Goal: Transaction & Acquisition: Purchase product/service

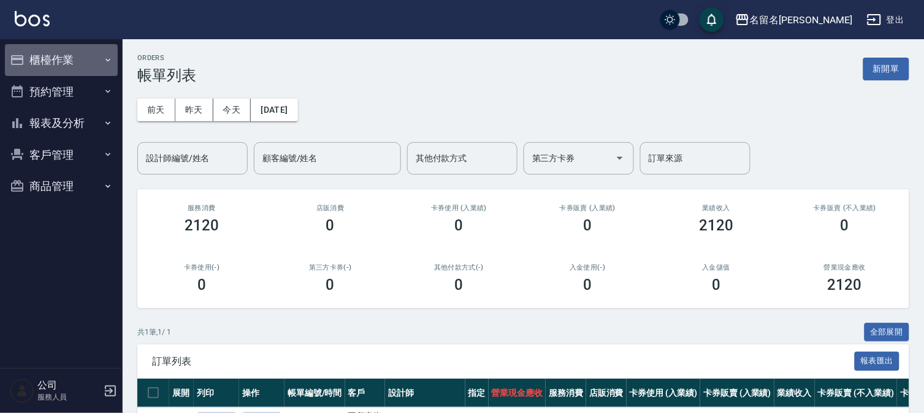
click at [50, 61] on button "櫃檯作業" at bounding box center [61, 60] width 113 height 32
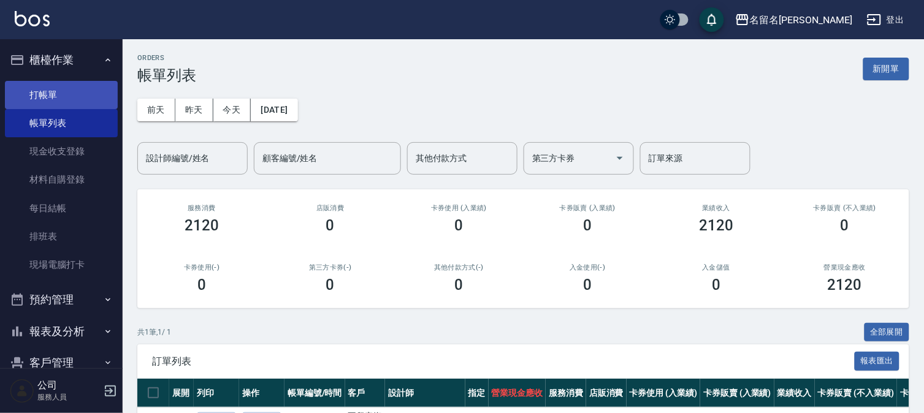
click at [48, 91] on link "打帳單" at bounding box center [61, 95] width 113 height 28
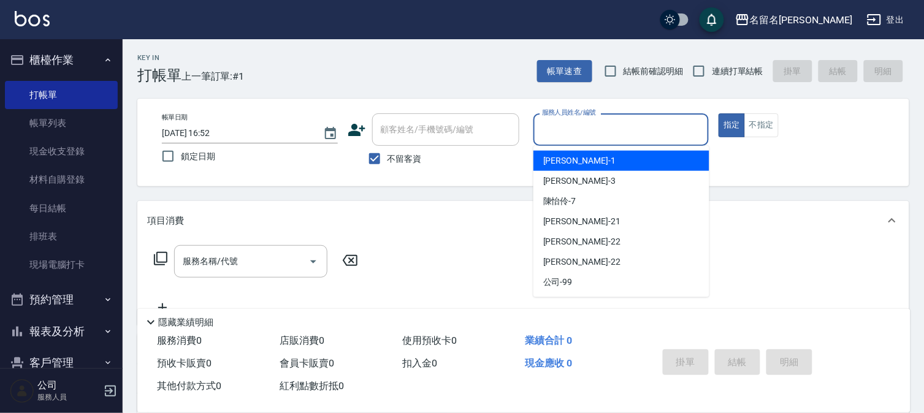
click at [579, 132] on input "服務人員姓名/編號" at bounding box center [621, 129] width 165 height 21
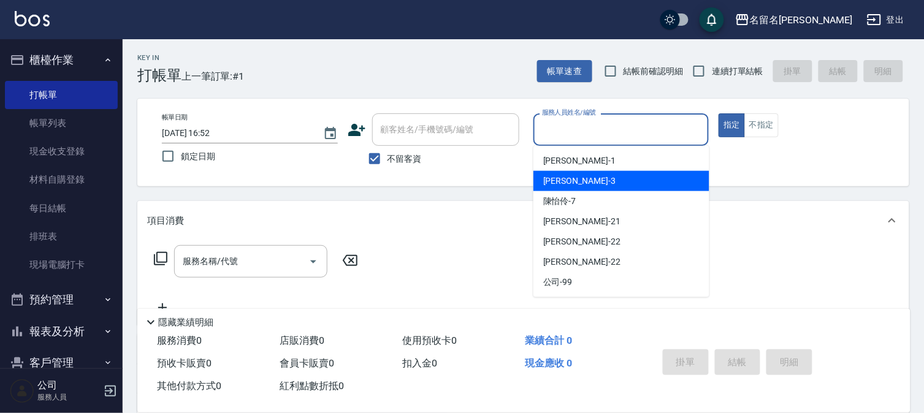
click at [580, 176] on div "[PERSON_NAME]-3" at bounding box center [621, 181] width 176 height 20
type input "[PERSON_NAME]-3"
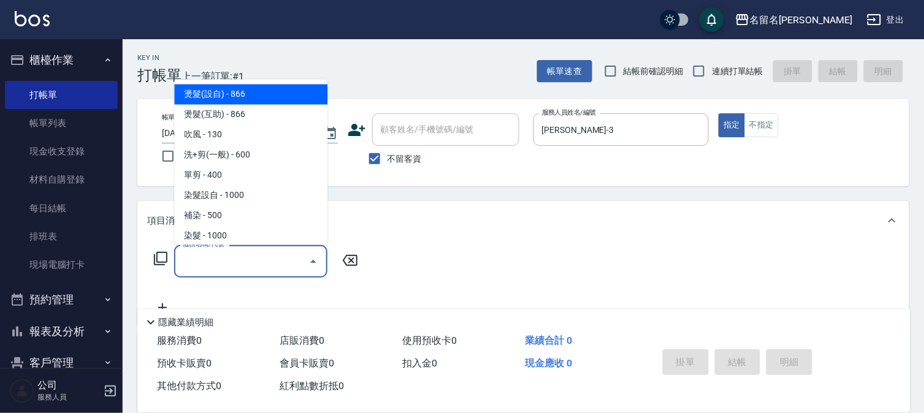
drag, startPoint x: 245, startPoint y: 258, endPoint x: 261, endPoint y: 250, distance: 17.6
click at [246, 256] on input "服務名稱/代號" at bounding box center [242, 261] width 124 height 21
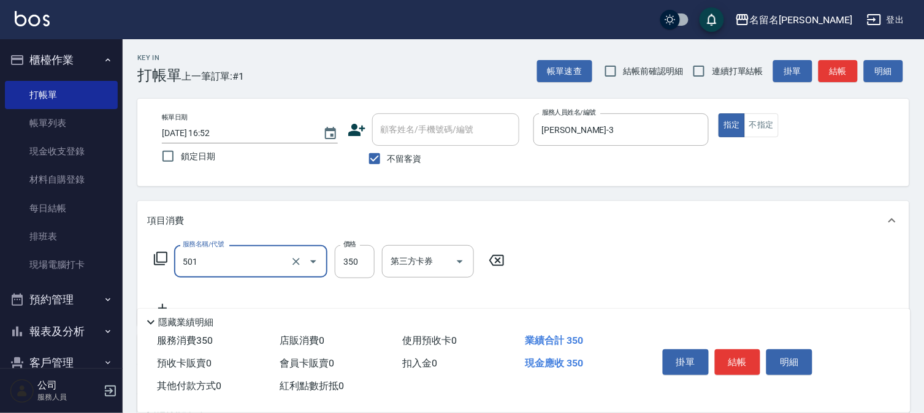
type input "P.S洗髮(501)"
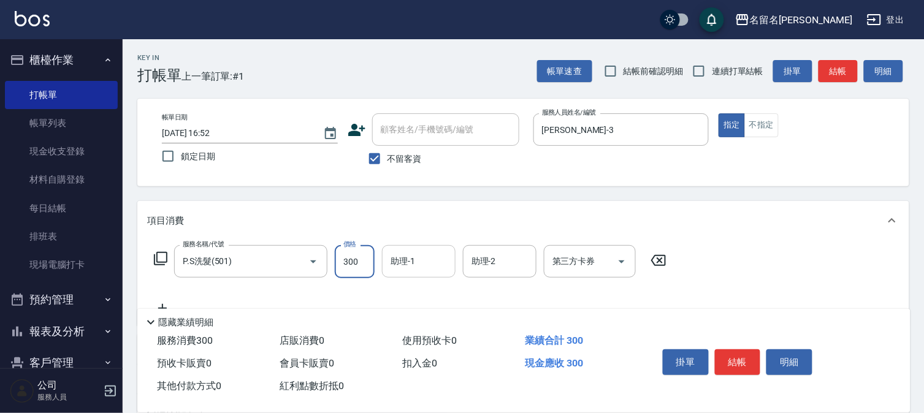
type input "300"
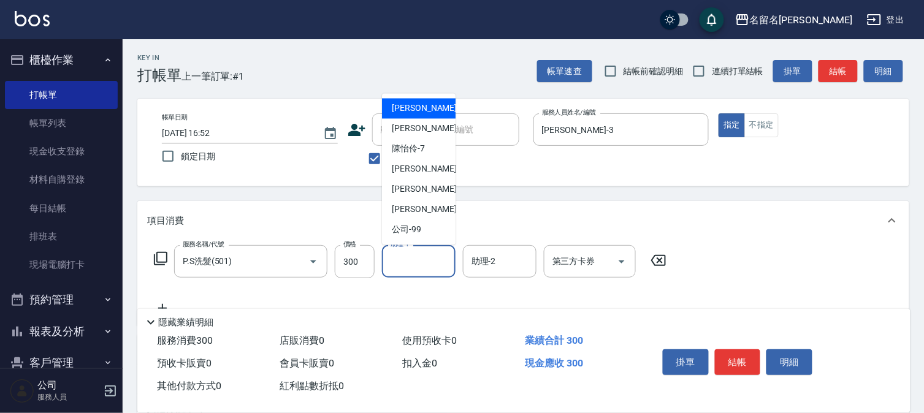
click at [401, 267] on input "助理-1" at bounding box center [419, 261] width 63 height 21
drag, startPoint x: 433, startPoint y: 128, endPoint x: 434, endPoint y: 136, distance: 8.0
click at [434, 127] on div "[PERSON_NAME]-3" at bounding box center [419, 129] width 74 height 20
type input "[PERSON_NAME]-3"
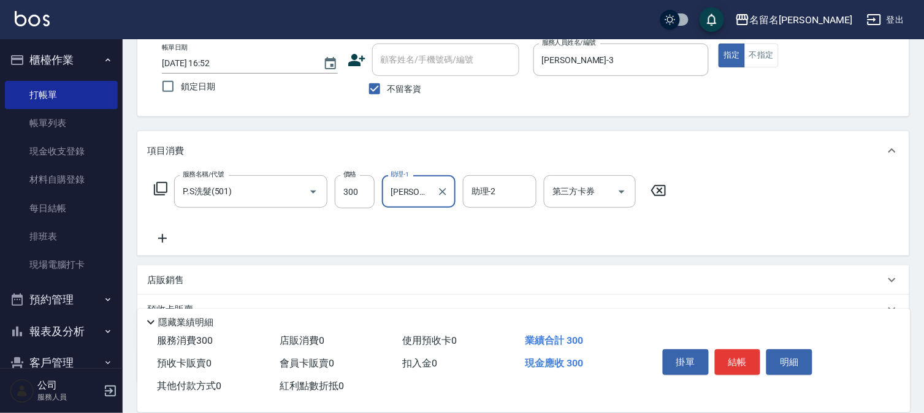
scroll to position [156, 0]
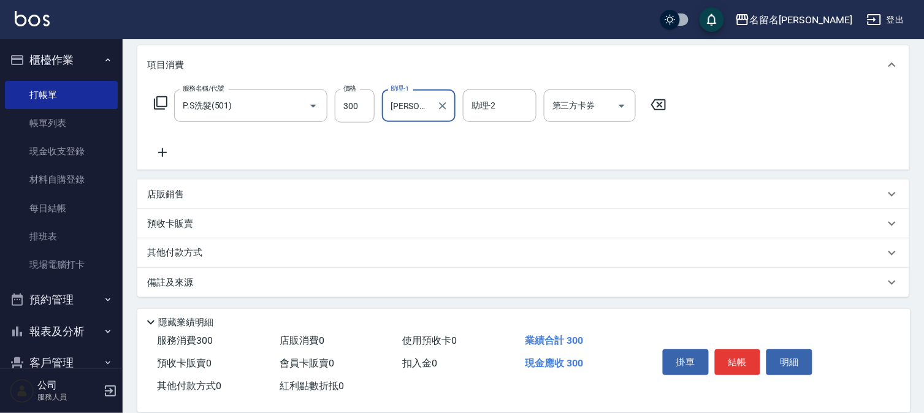
click at [722, 353] on button "結帳" at bounding box center [738, 363] width 46 height 26
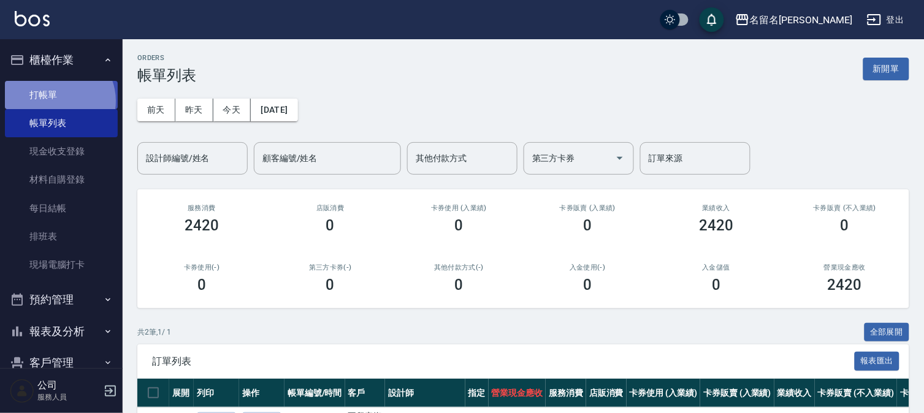
click at [58, 101] on link "打帳單" at bounding box center [61, 95] width 113 height 28
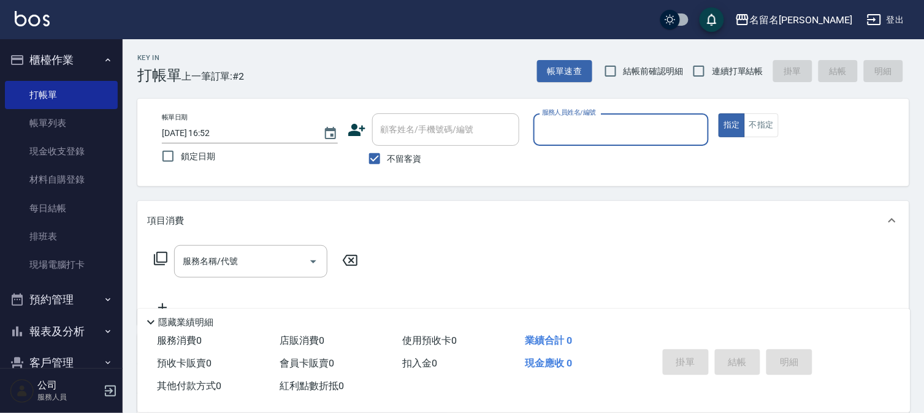
drag, startPoint x: 624, startPoint y: 132, endPoint x: 625, endPoint y: 139, distance: 7.6
click at [624, 132] on input "服務人員姓名/編號" at bounding box center [621, 129] width 165 height 21
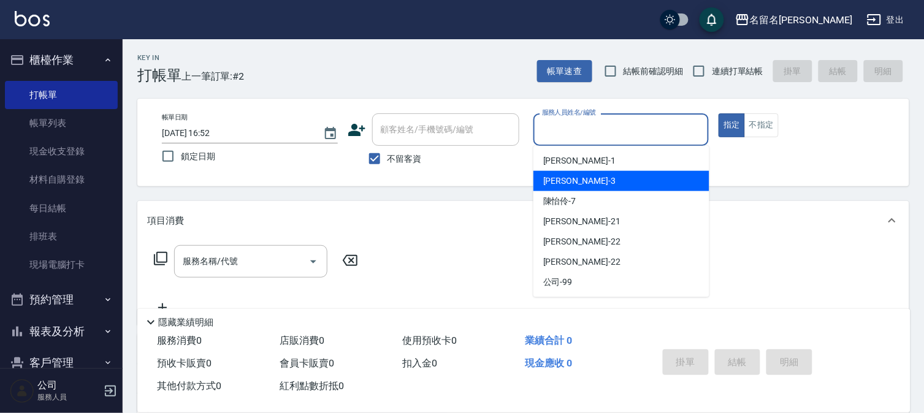
drag, startPoint x: 583, startPoint y: 180, endPoint x: 174, endPoint y: 260, distance: 416.7
click at [581, 180] on div "[PERSON_NAME]-3" at bounding box center [621, 181] width 176 height 20
type input "[PERSON_NAME]-3"
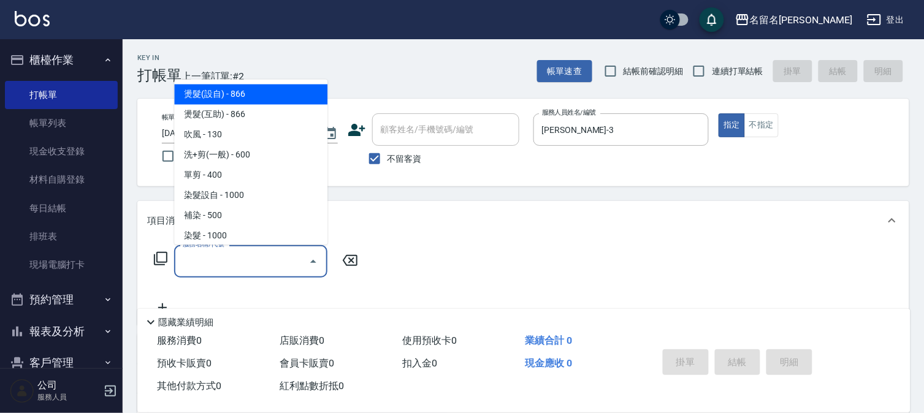
drag, startPoint x: 221, startPoint y: 264, endPoint x: 274, endPoint y: 239, distance: 59.0
click at [234, 259] on input "服務名稱/代號" at bounding box center [242, 261] width 124 height 21
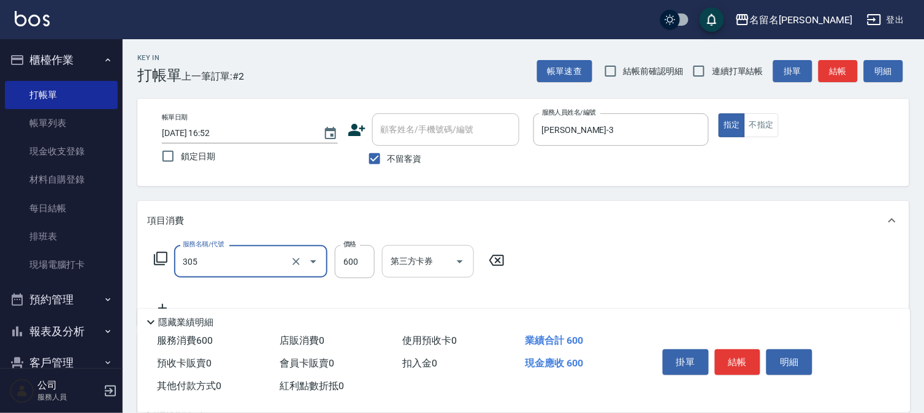
type input "洗+剪(一般)(305)"
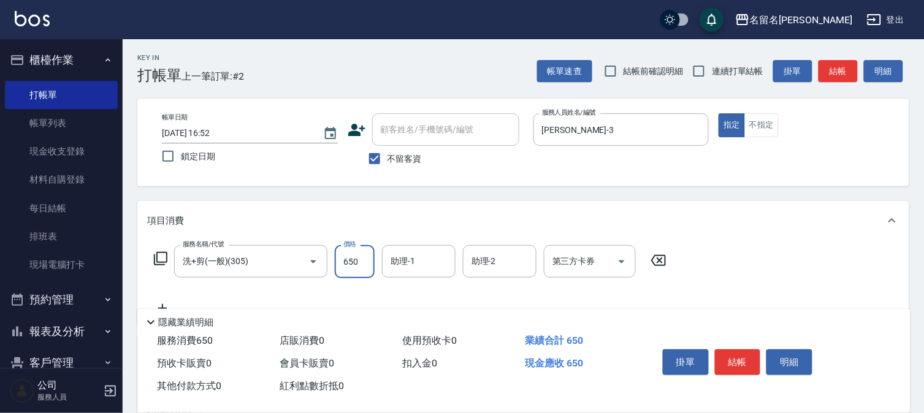
type input "650"
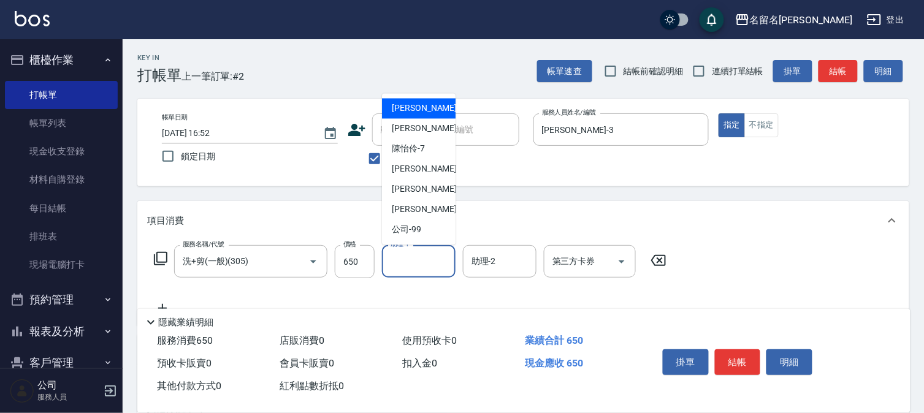
click at [415, 264] on input "助理-1" at bounding box center [419, 261] width 63 height 21
click at [422, 131] on span "[PERSON_NAME]-3" at bounding box center [428, 129] width 72 height 13
type input "[PERSON_NAME]-3"
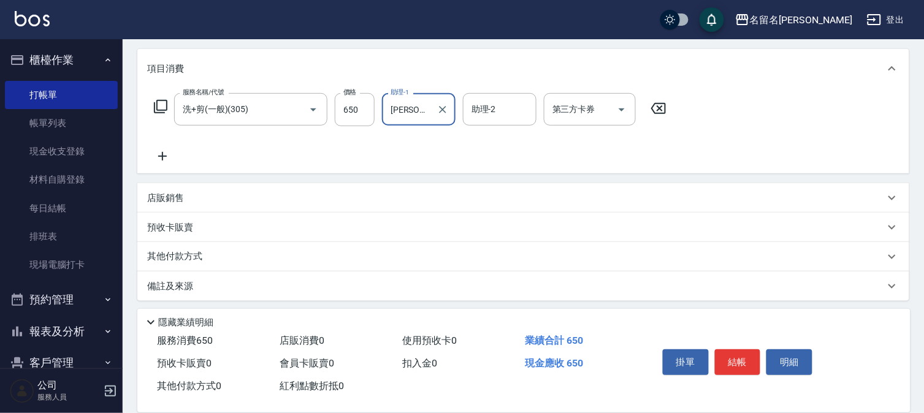
scroll to position [156, 0]
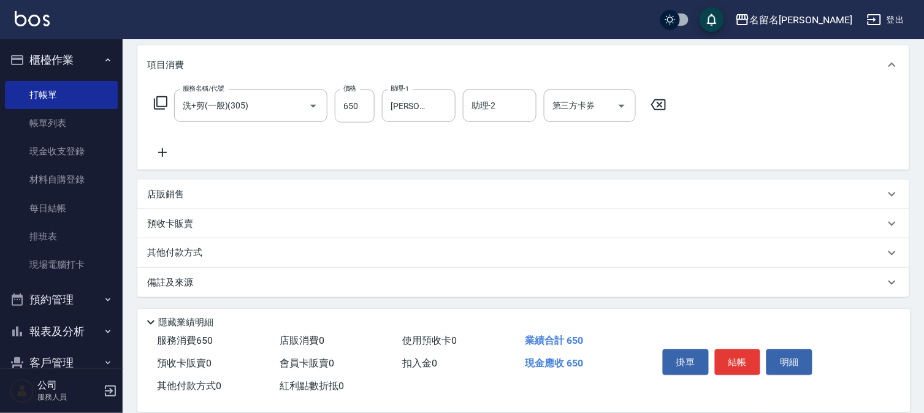
drag, startPoint x: 160, startPoint y: 151, endPoint x: 172, endPoint y: 151, distance: 12.3
click at [172, 151] on icon at bounding box center [162, 152] width 31 height 15
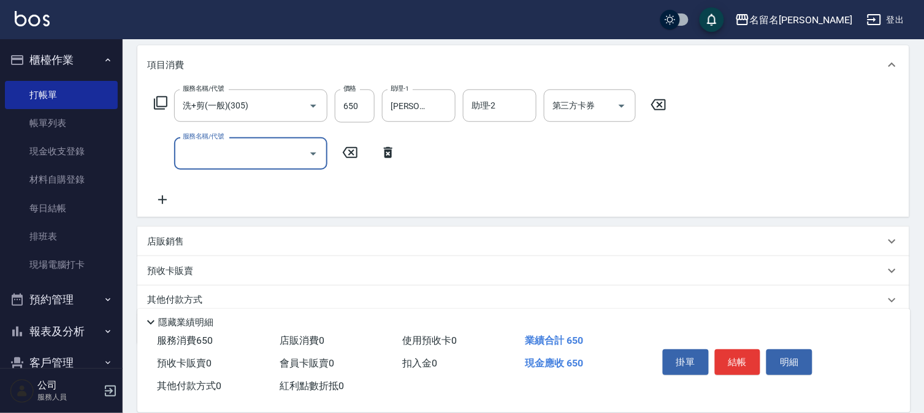
click at [216, 155] on input "服務名稱/代號" at bounding box center [242, 153] width 124 height 21
type input "單剪(306)"
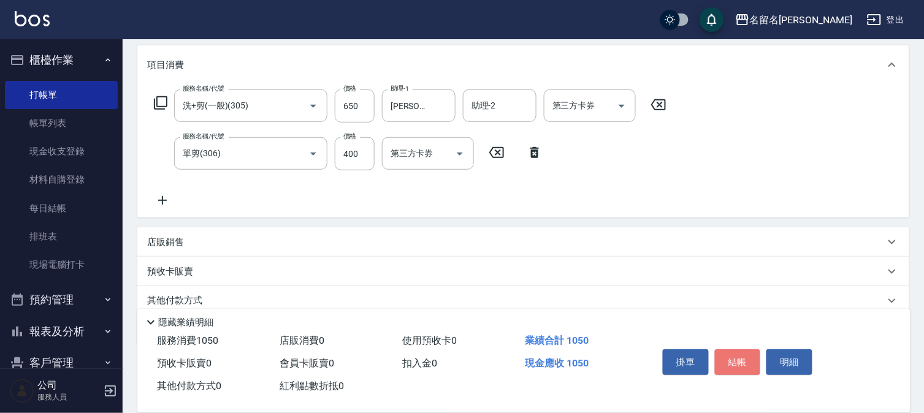
drag, startPoint x: 727, startPoint y: 354, endPoint x: 721, endPoint y: 353, distance: 6.4
click at [725, 353] on button "結帳" at bounding box center [738, 363] width 46 height 26
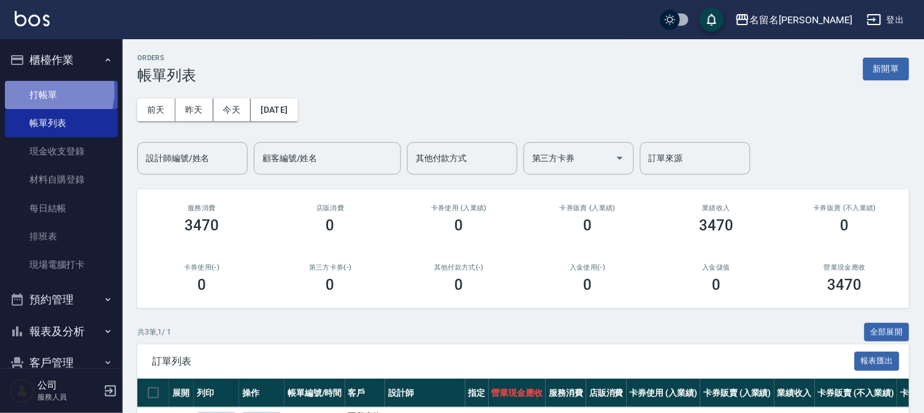
click at [43, 91] on link "打帳單" at bounding box center [61, 95] width 113 height 28
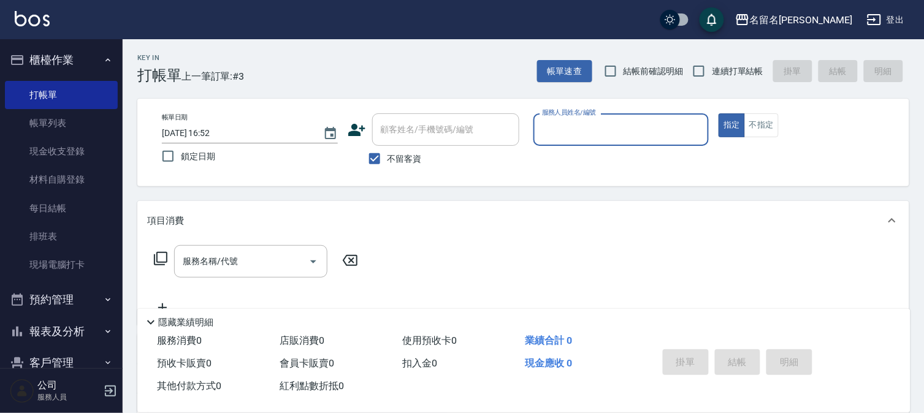
drag, startPoint x: 573, startPoint y: 132, endPoint x: 574, endPoint y: 139, distance: 7.5
click at [574, 132] on input "服務人員姓名/編號" at bounding box center [621, 129] width 165 height 21
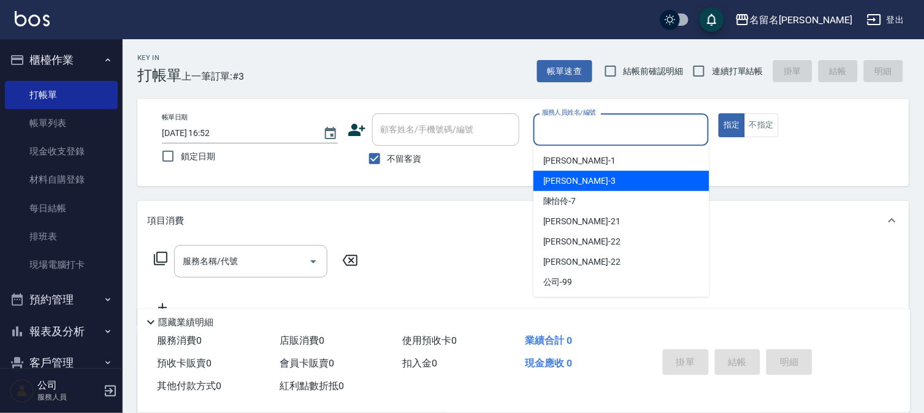
drag, startPoint x: 560, startPoint y: 173, endPoint x: 363, endPoint y: 216, distance: 202.2
click at [548, 173] on div "[PERSON_NAME]-3" at bounding box center [621, 181] width 176 height 20
type input "[PERSON_NAME]-3"
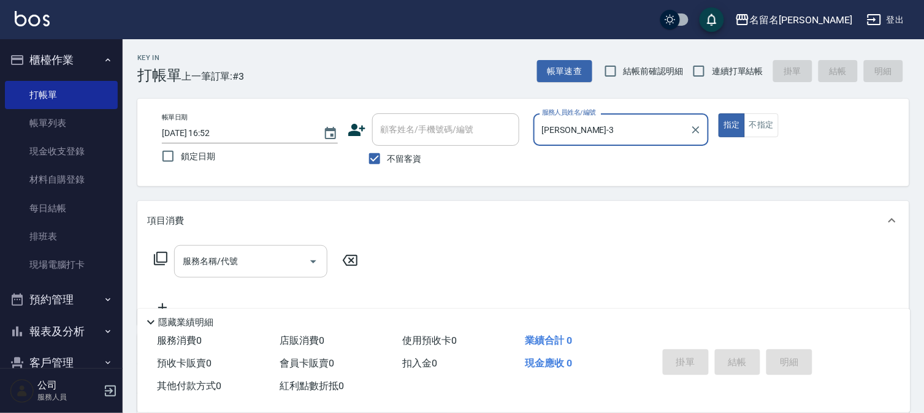
click at [207, 266] on input "服務名稱/代號" at bounding box center [242, 261] width 124 height 21
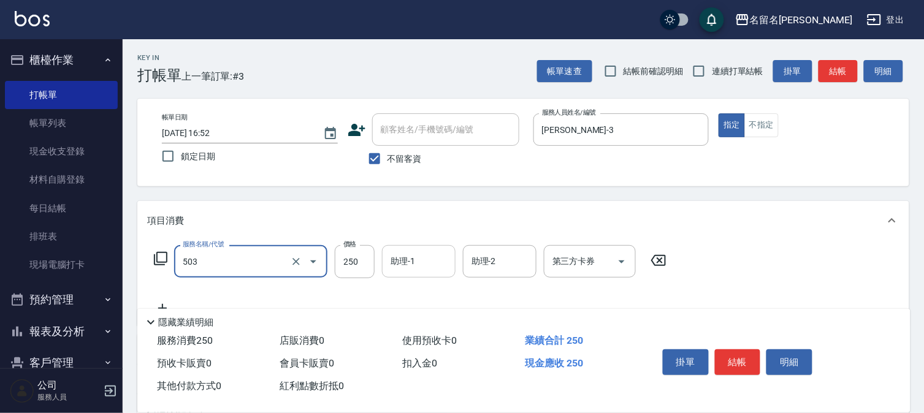
type input "指定洗髮(503)"
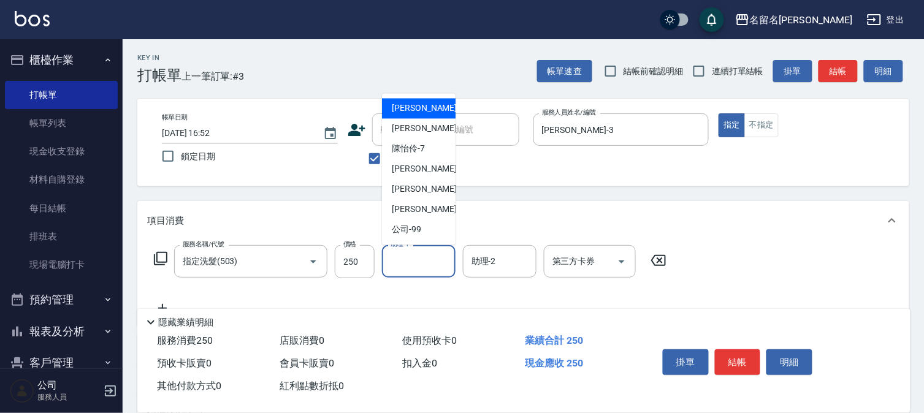
drag, startPoint x: 399, startPoint y: 259, endPoint x: 408, endPoint y: 207, distance: 52.9
click at [400, 258] on input "助理-1" at bounding box center [419, 261] width 63 height 21
click at [427, 132] on div "[PERSON_NAME]-3" at bounding box center [419, 129] width 74 height 20
type input "[PERSON_NAME]-3"
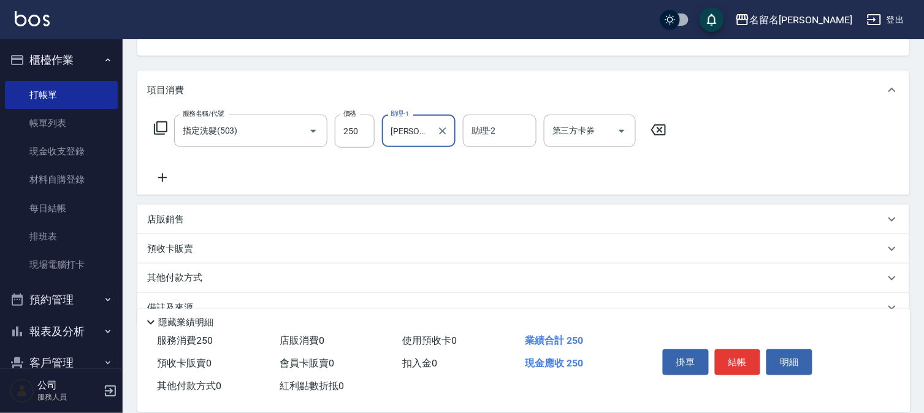
scroll to position [136, 0]
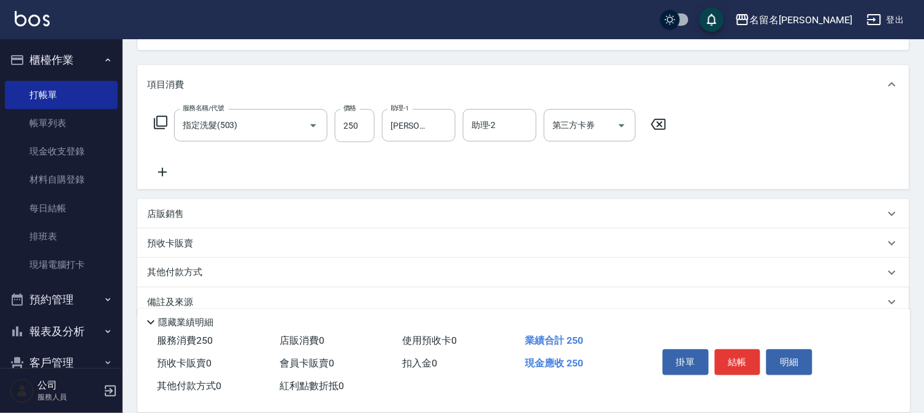
click at [166, 170] on icon at bounding box center [162, 172] width 31 height 15
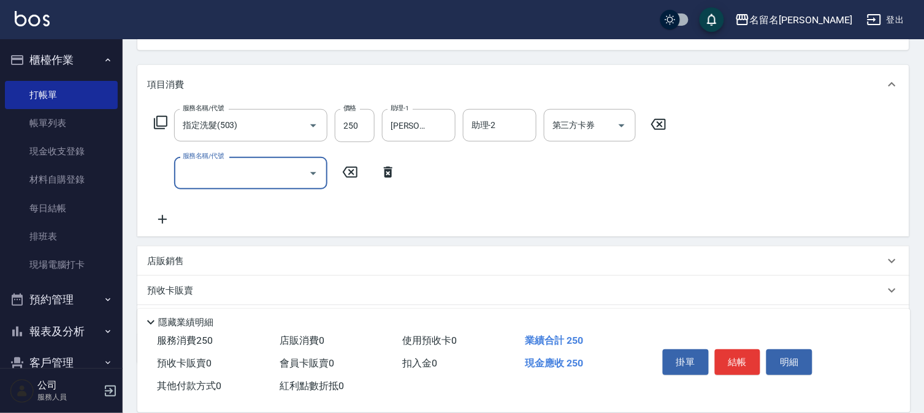
click at [194, 177] on input "服務名稱/代號" at bounding box center [242, 173] width 124 height 21
type input "染髮(405)"
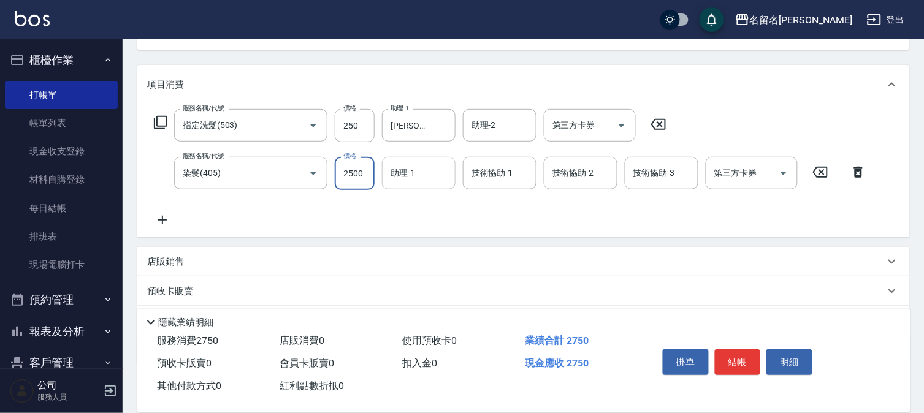
type input "2500"
click at [417, 175] on input "助理-1" at bounding box center [419, 173] width 63 height 21
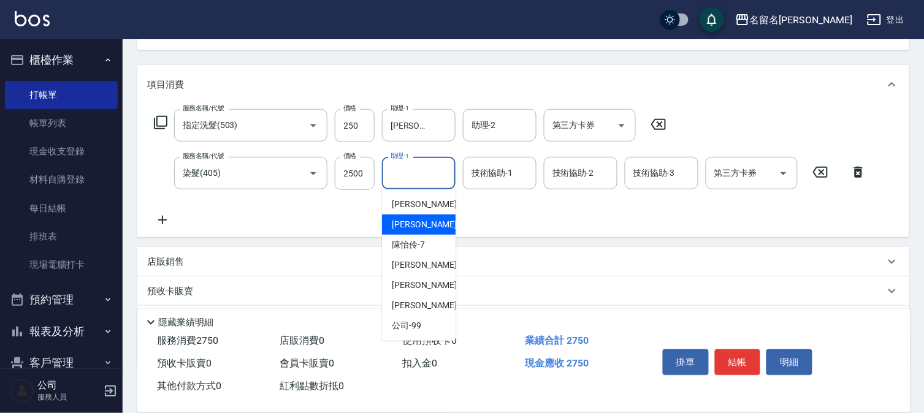
drag, startPoint x: 396, startPoint y: 217, endPoint x: 456, endPoint y: 204, distance: 62.1
click at [397, 217] on div "[PERSON_NAME]-3" at bounding box center [419, 225] width 74 height 20
type input "[PERSON_NAME]-3"
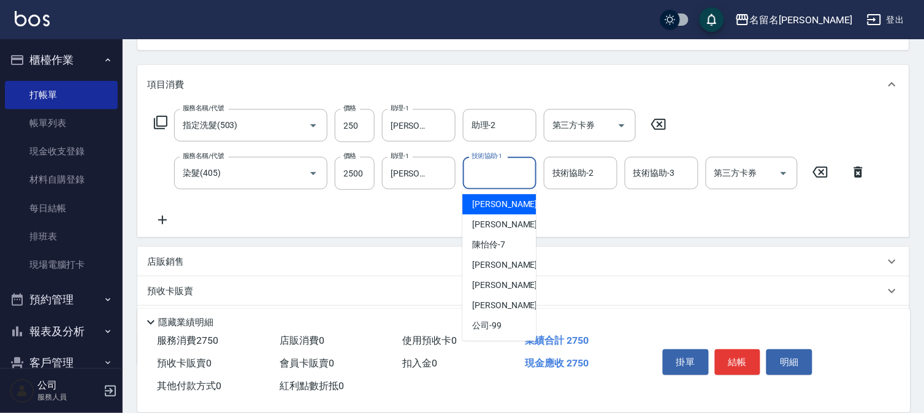
drag, startPoint x: 489, startPoint y: 172, endPoint x: 477, endPoint y: 215, distance: 44.5
click at [489, 173] on input "技術協助-1" at bounding box center [499, 173] width 63 height 21
click at [477, 218] on span "[PERSON_NAME]-3" at bounding box center [508, 224] width 72 height 13
type input "[PERSON_NAME]-3"
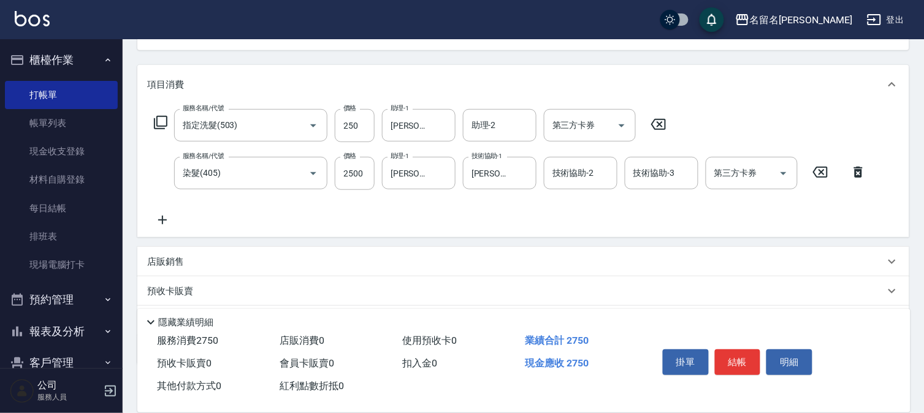
click at [163, 218] on icon at bounding box center [162, 220] width 9 height 9
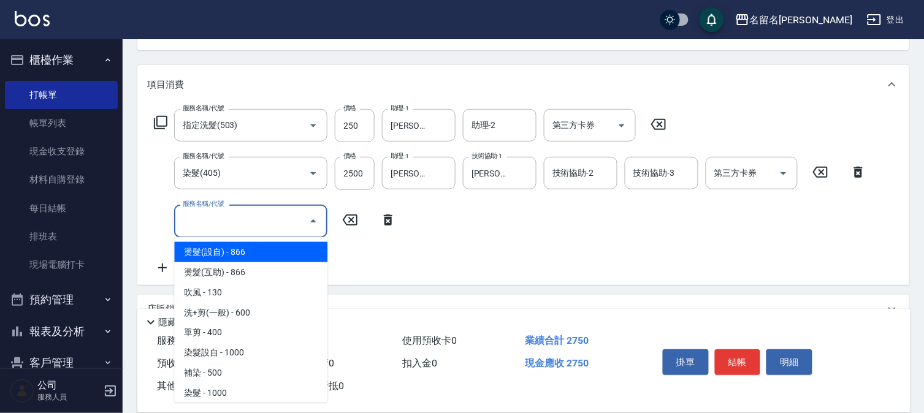
drag, startPoint x: 179, startPoint y: 218, endPoint x: 661, endPoint y: 221, distance: 482.0
click at [182, 218] on input "服務名稱/代號" at bounding box center [242, 220] width 124 height 21
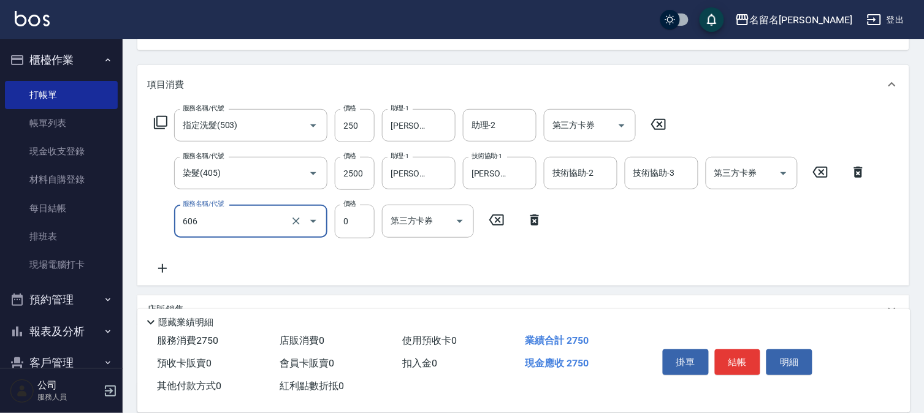
type input "免費護髮(606)"
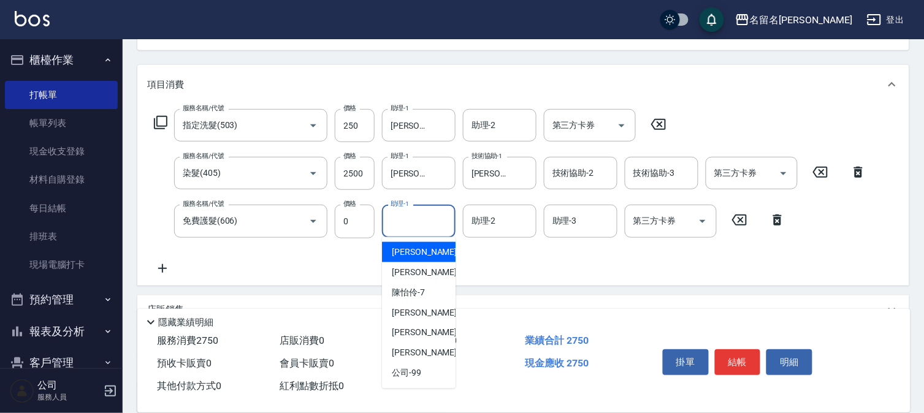
drag, startPoint x: 436, startPoint y: 221, endPoint x: 419, endPoint y: 244, distance: 28.9
click at [429, 223] on input "助理-1" at bounding box center [419, 220] width 63 height 21
click at [420, 262] on div "[PERSON_NAME]-3" at bounding box center [419, 272] width 74 height 20
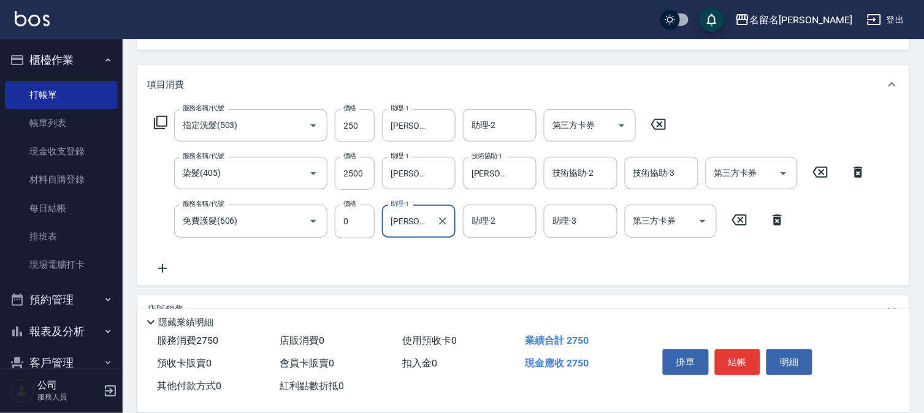
type input "[PERSON_NAME]-3"
click at [736, 350] on button "結帳" at bounding box center [738, 363] width 46 height 26
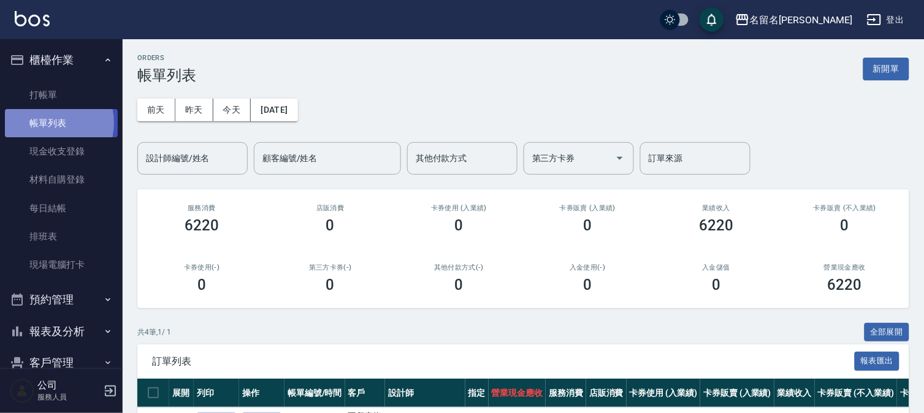
click at [45, 123] on link "帳單列表" at bounding box center [61, 123] width 113 height 28
click at [161, 156] on input "設計師編號/姓名" at bounding box center [192, 158] width 99 height 21
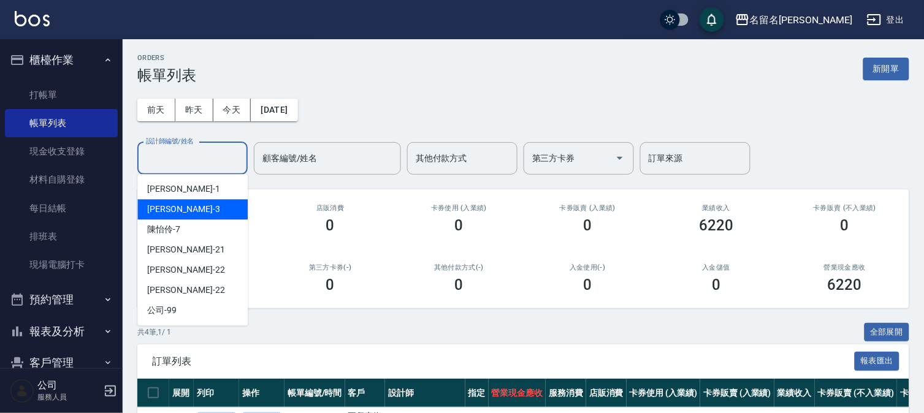
click at [174, 207] on span "[PERSON_NAME]-3" at bounding box center [183, 209] width 72 height 13
type input "[PERSON_NAME]-3"
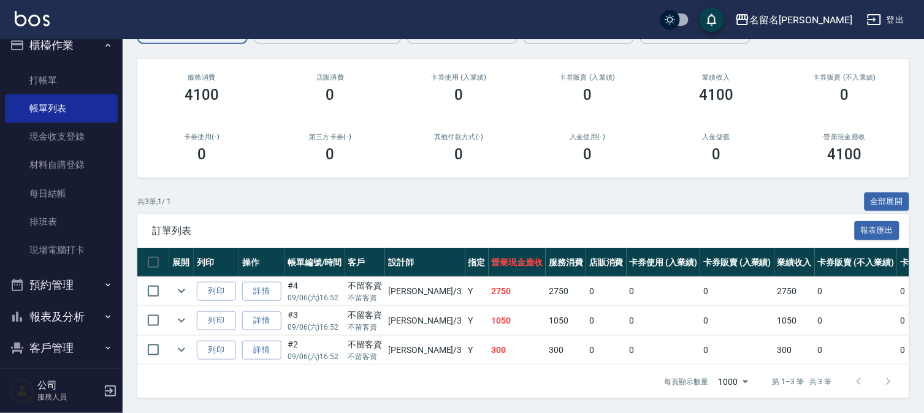
scroll to position [56, 0]
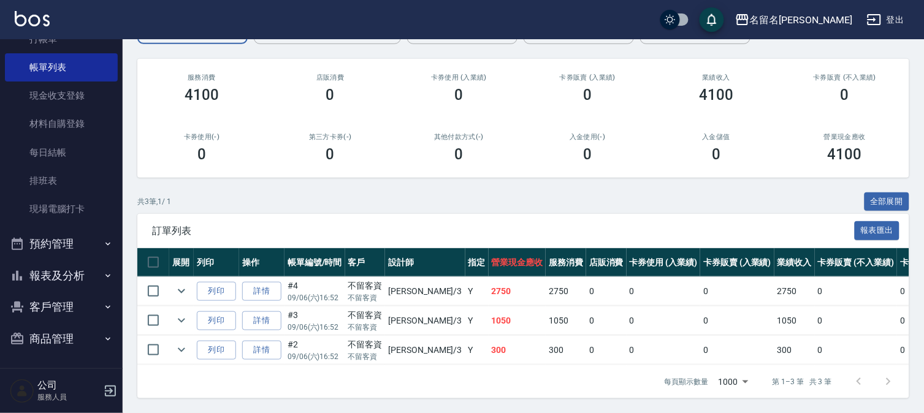
click at [63, 273] on button "報表及分析" at bounding box center [61, 276] width 113 height 32
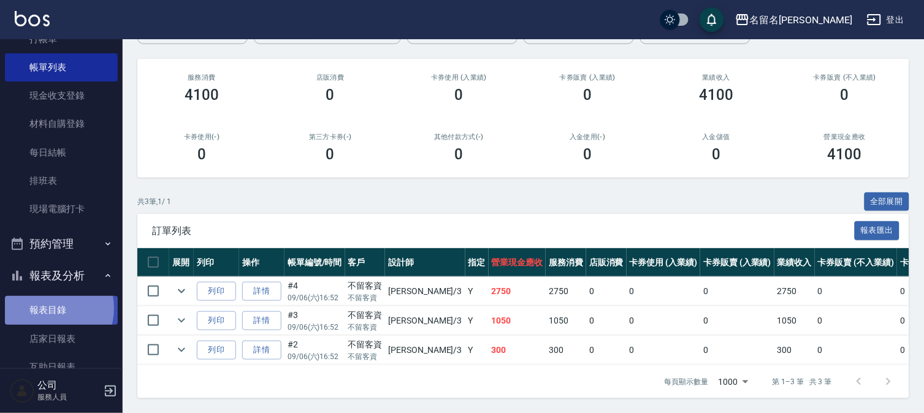
click at [44, 308] on link "報表目錄" at bounding box center [61, 310] width 113 height 28
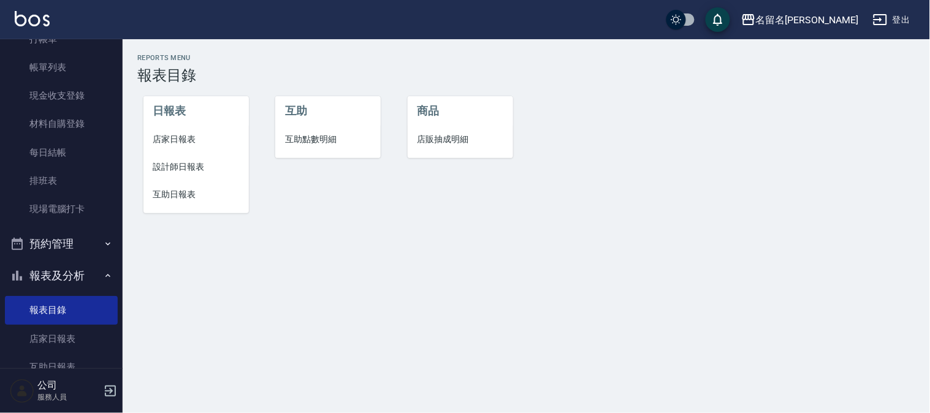
click at [175, 168] on span "設計師日報表" at bounding box center [196, 167] width 86 height 13
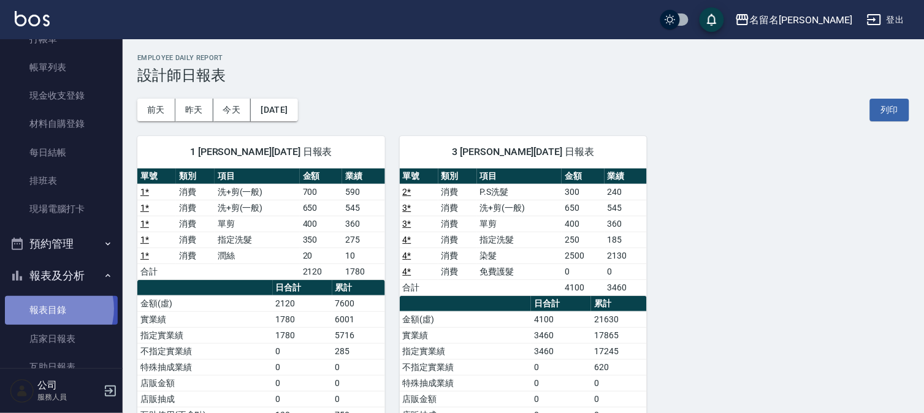
click at [49, 308] on link "報表目錄" at bounding box center [61, 310] width 113 height 28
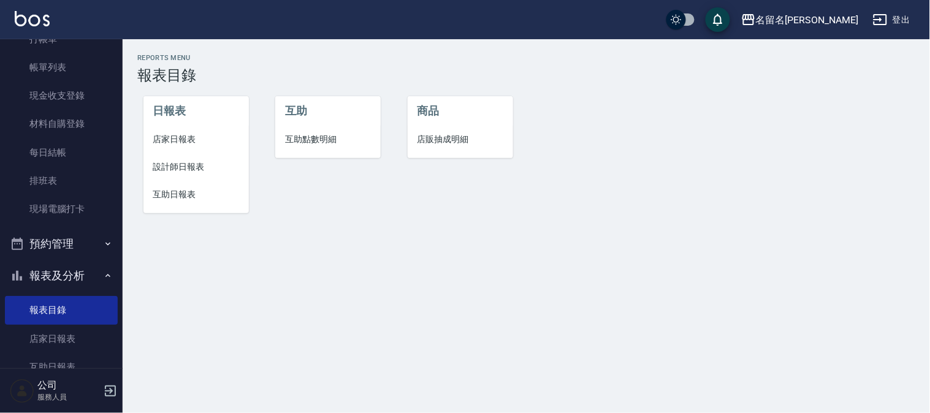
click at [185, 188] on span "互助日報表" at bounding box center [196, 194] width 86 height 13
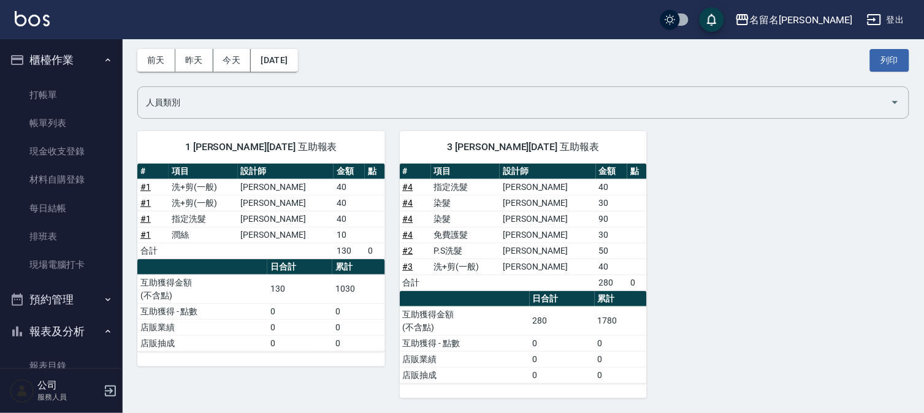
drag, startPoint x: 54, startPoint y: 88, endPoint x: 40, endPoint y: 77, distance: 17.5
click at [53, 86] on link "打帳單" at bounding box center [61, 95] width 113 height 28
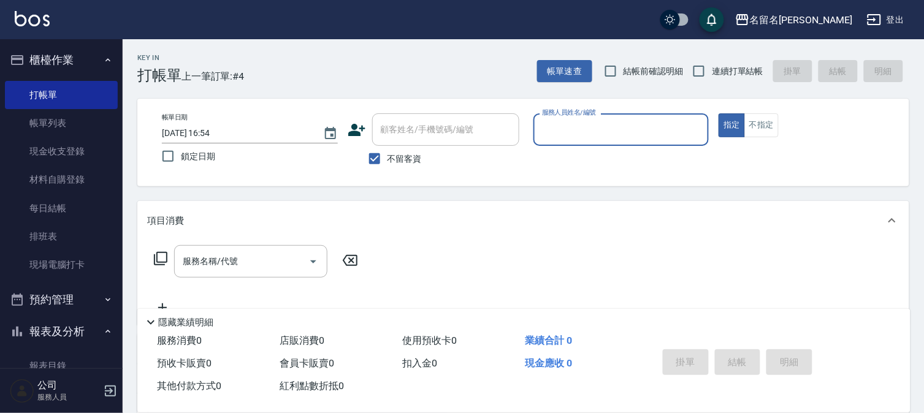
click at [545, 129] on input "服務人員姓名/編號" at bounding box center [621, 129] width 165 height 21
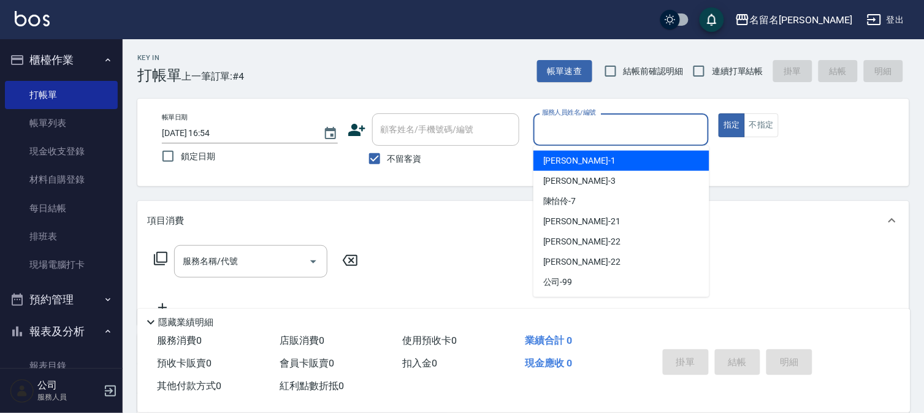
click at [550, 156] on span "[PERSON_NAME]-1" at bounding box center [579, 161] width 72 height 13
type input "[PERSON_NAME]-1"
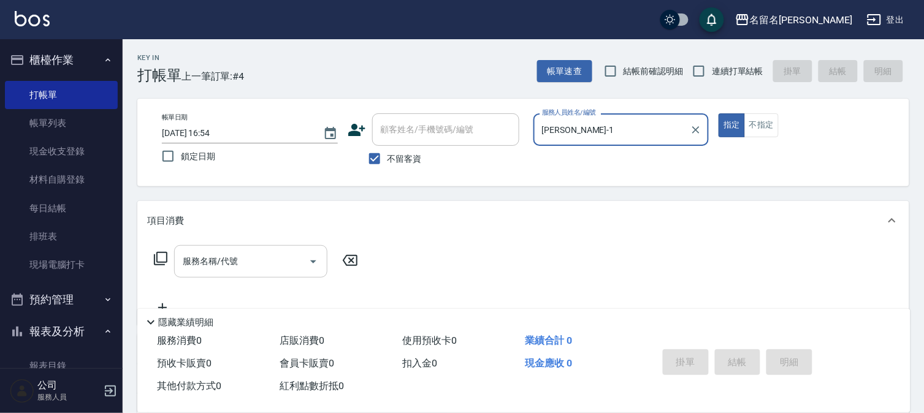
click at [180, 262] on div "服務名稱/代號" at bounding box center [250, 261] width 153 height 33
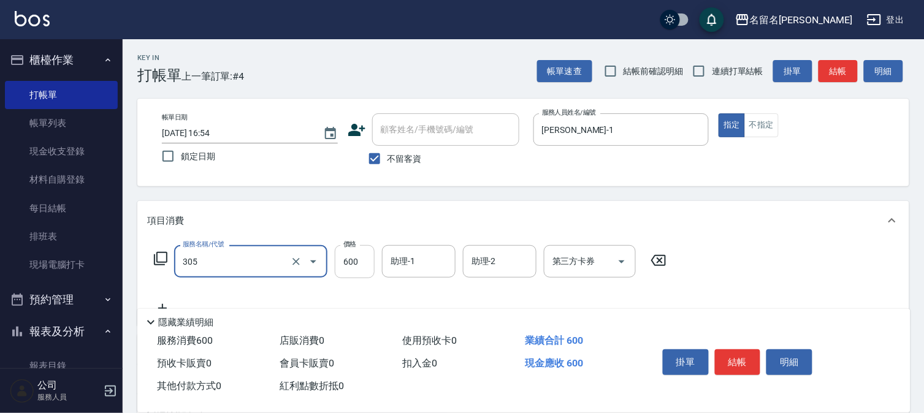
type input "洗+剪(一般)(305)"
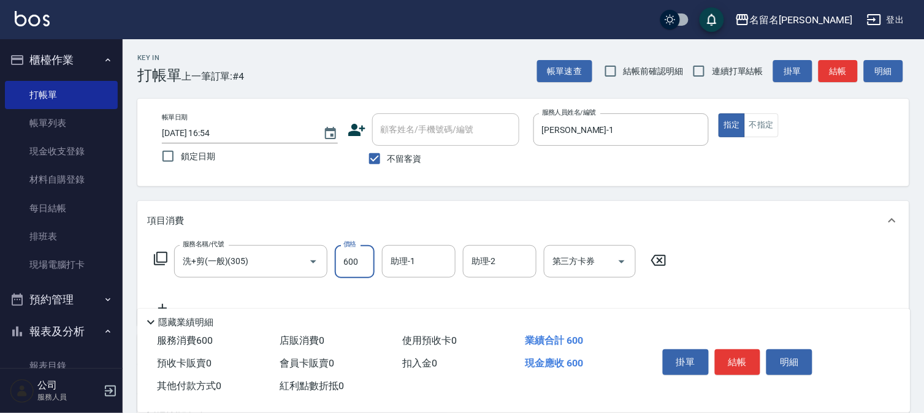
drag, startPoint x: 354, startPoint y: 256, endPoint x: 330, endPoint y: 233, distance: 33.4
click at [353, 256] on input "600" at bounding box center [355, 261] width 40 height 33
click at [421, 276] on div "助理-1" at bounding box center [419, 261] width 74 height 33
type input "650"
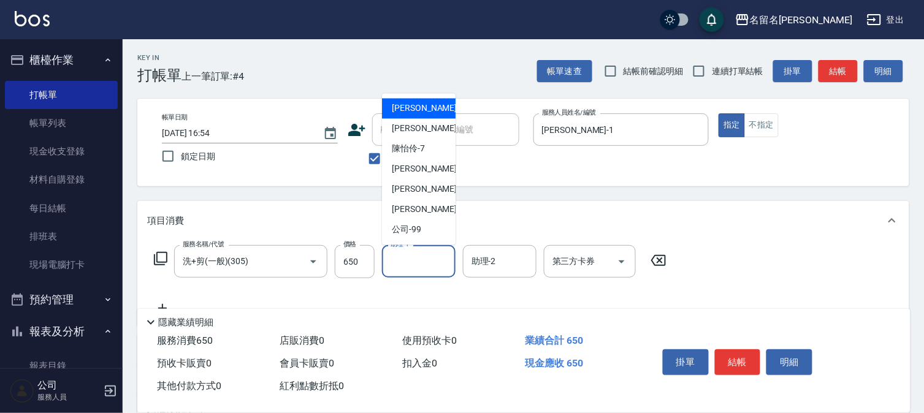
click at [423, 102] on span "[PERSON_NAME]-1" at bounding box center [428, 108] width 72 height 13
type input "[PERSON_NAME]-1"
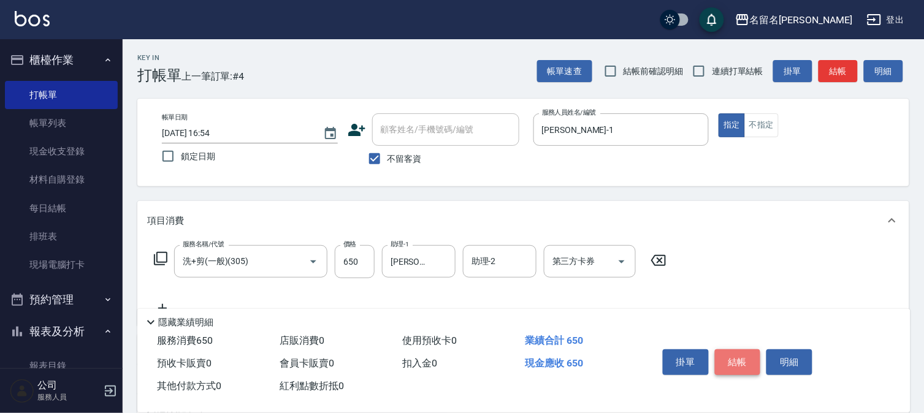
click at [735, 352] on button "結帳" at bounding box center [738, 363] width 46 height 26
